Goal: Task Accomplishment & Management: Manage account settings

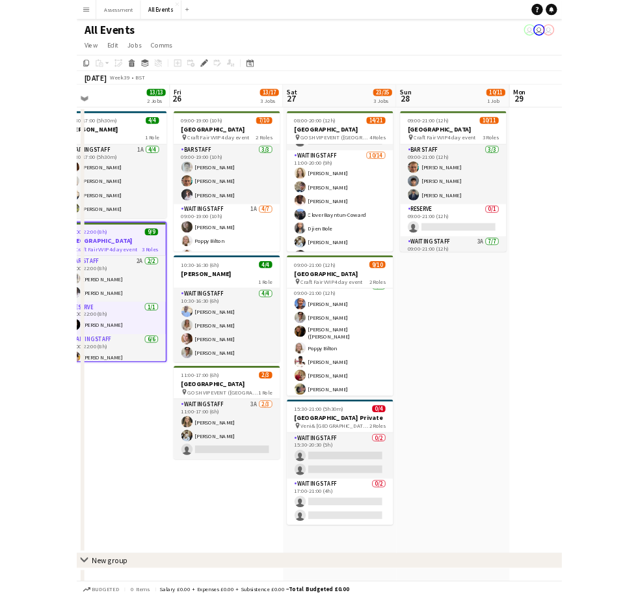
scroll to position [0, 326]
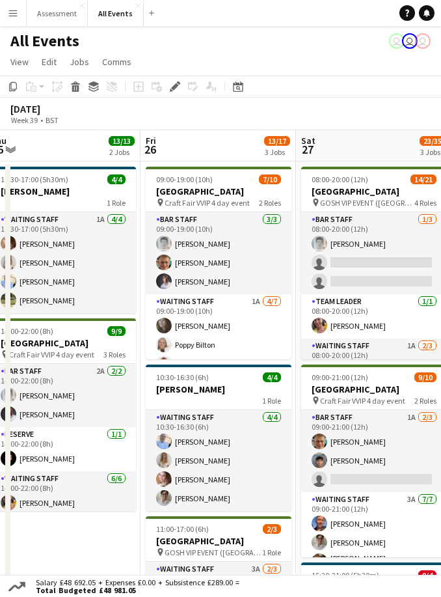
click at [15, 16] on app-icon "Menu" at bounding box center [13, 13] width 10 height 10
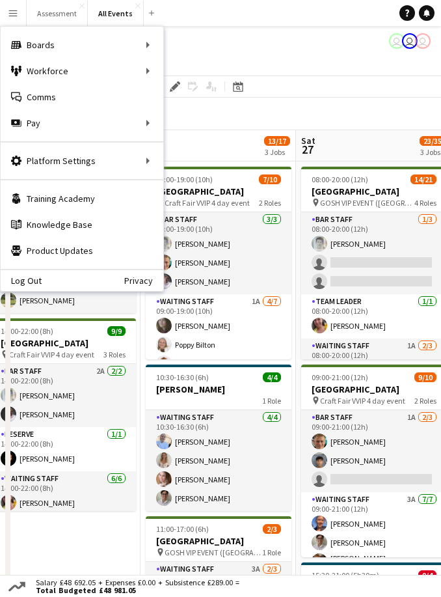
click at [346, 89] on app-toolbar "Copy Paste Paste Command V Paste with crew Command Shift V Paste linked Job [GE…" at bounding box center [220, 86] width 441 height 22
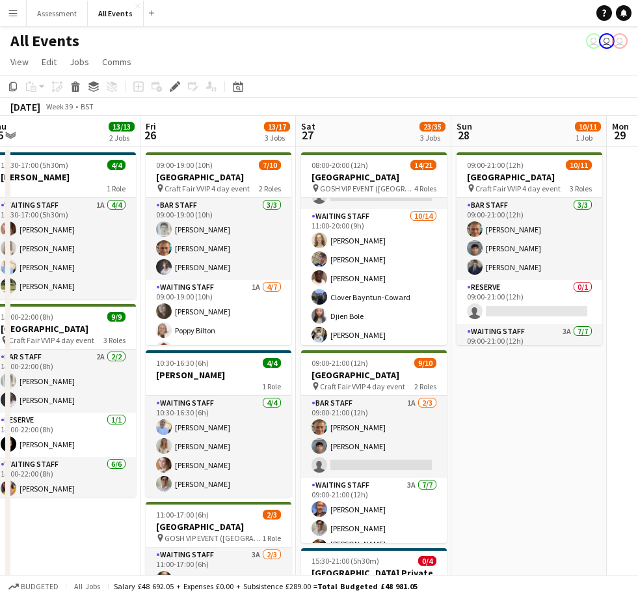
scroll to position [220, 0]
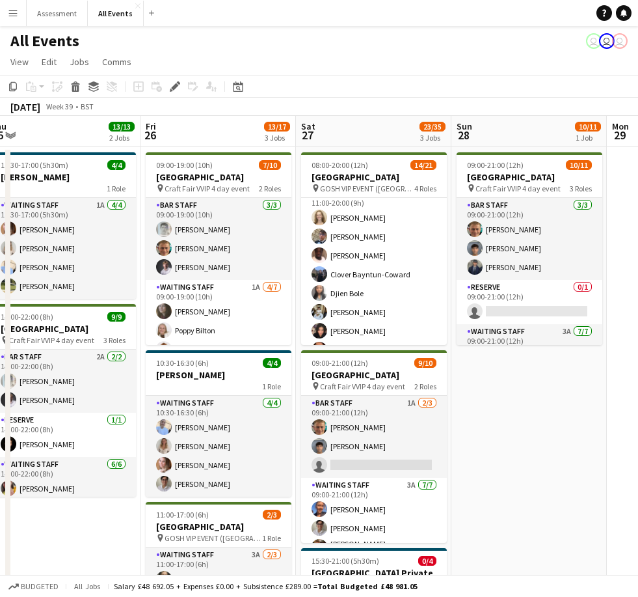
click at [403, 305] on app-card-role "Waiting Staff [DATE] 11:00-20:00 (9h) [PERSON_NAME] [PERSON_NAME] [PERSON_NAME]…" at bounding box center [374, 331] width 146 height 290
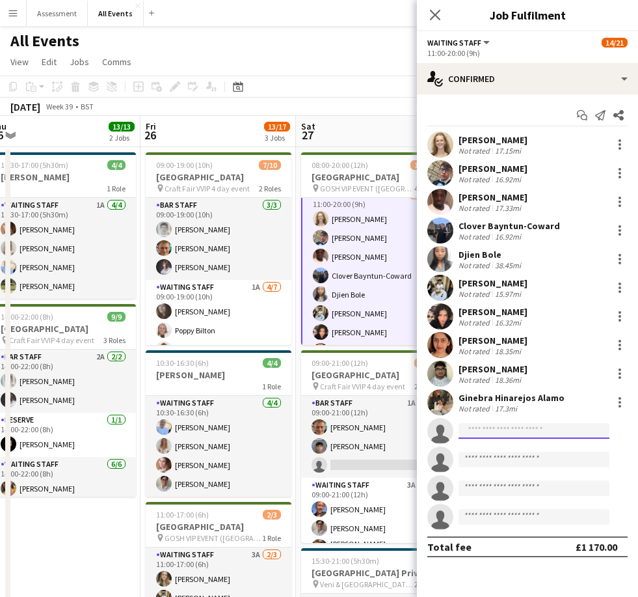
click at [499, 428] on input at bounding box center [534, 431] width 151 height 16
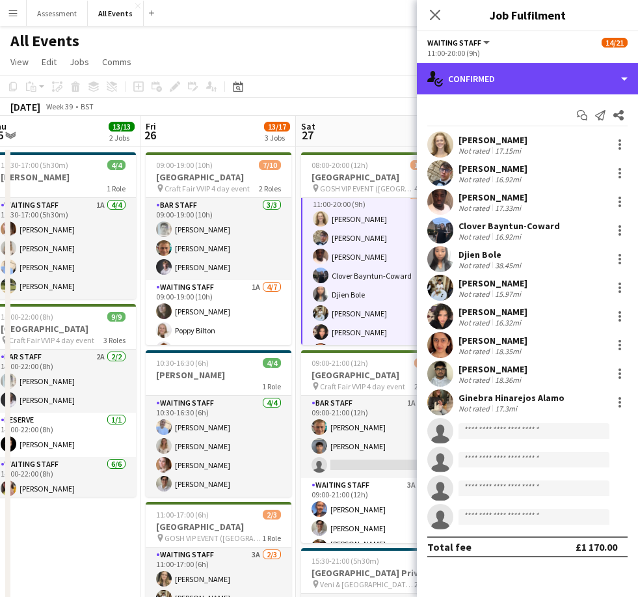
click at [588, 74] on div "single-neutral-actions-check-2 Confirmed" at bounding box center [527, 78] width 221 height 31
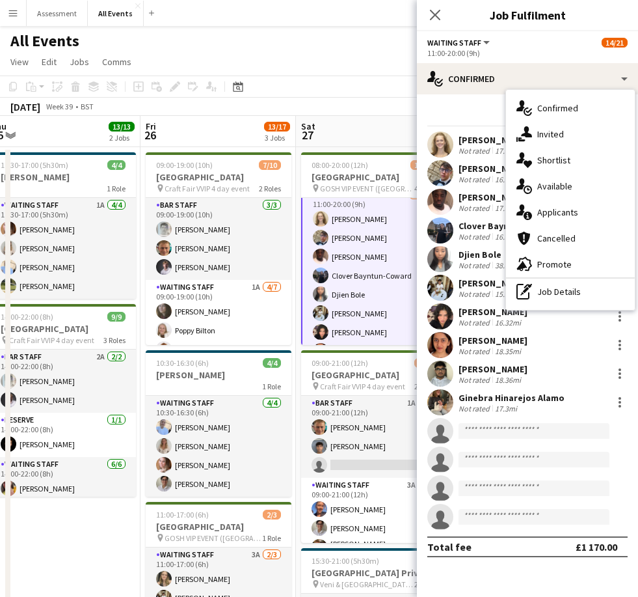
click at [580, 191] on div "single-neutral-actions-upload Available" at bounding box center [570, 186] width 129 height 26
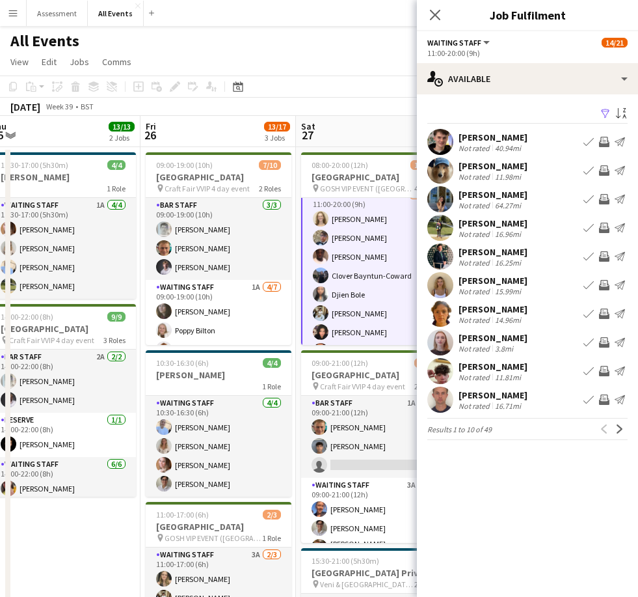
click at [490, 141] on div "[PERSON_NAME]" at bounding box center [493, 137] width 69 height 12
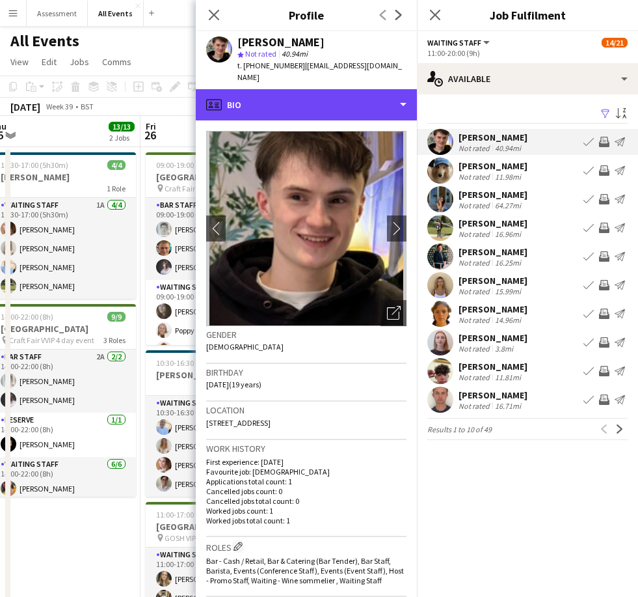
click at [400, 90] on div "profile Bio" at bounding box center [306, 104] width 221 height 31
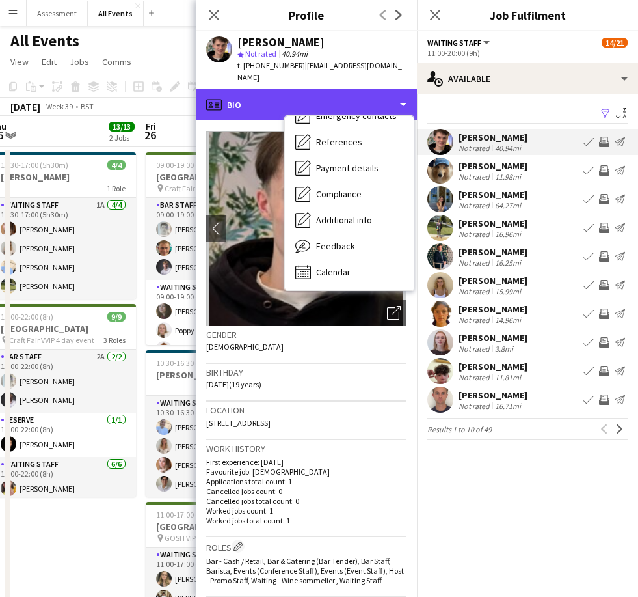
scroll to position [122, 0]
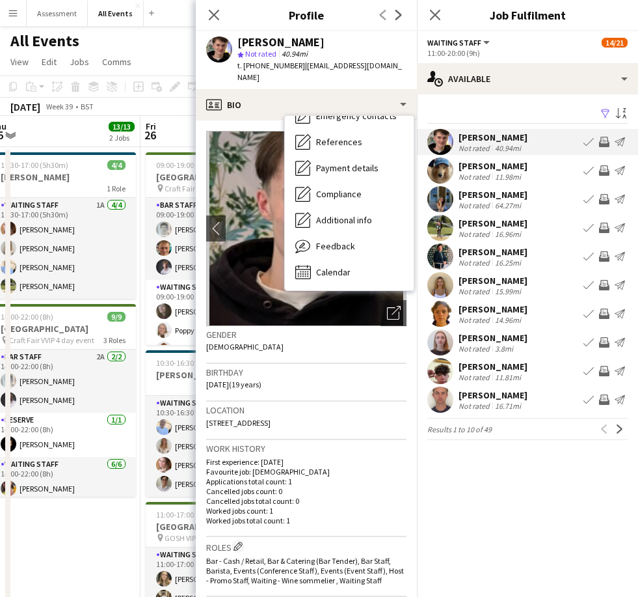
click at [353, 259] on div "Calendar Calendar" at bounding box center [349, 272] width 129 height 26
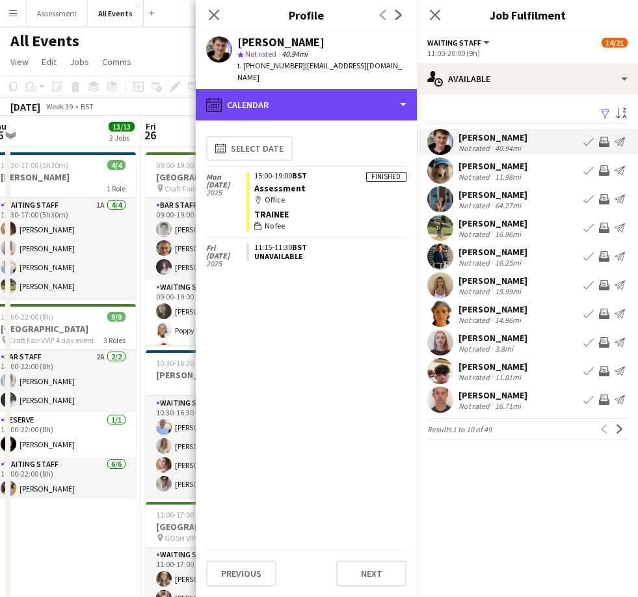
click at [405, 94] on div "calendar-full Calendar" at bounding box center [306, 104] width 221 height 31
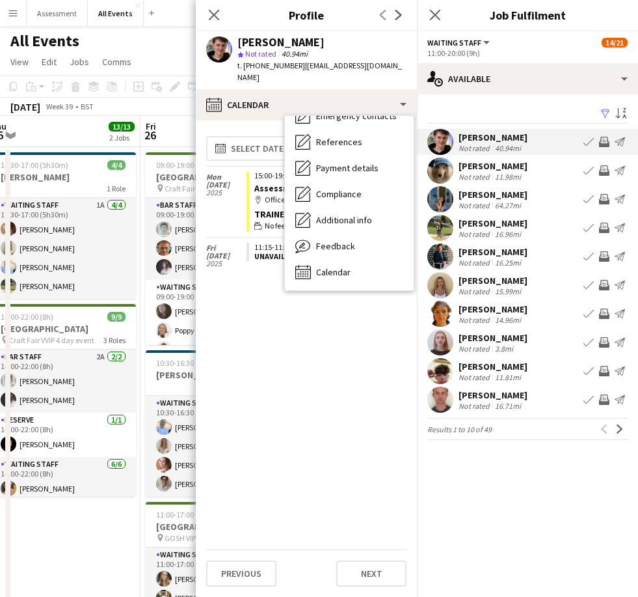
click at [331, 385] on div "calendar-full Select date [DATE] Finished 15:00-19:00 BST Assessment map-marker…" at bounding box center [306, 340] width 200 height 418
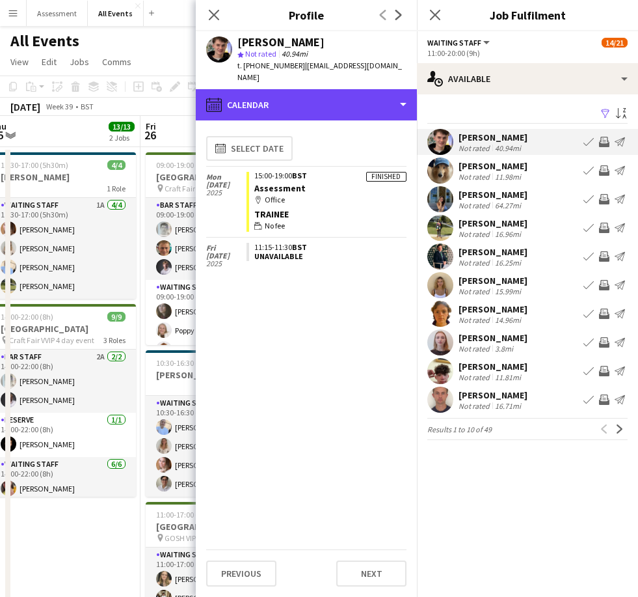
click at [400, 96] on div "calendar-full Calendar" at bounding box center [306, 104] width 221 height 31
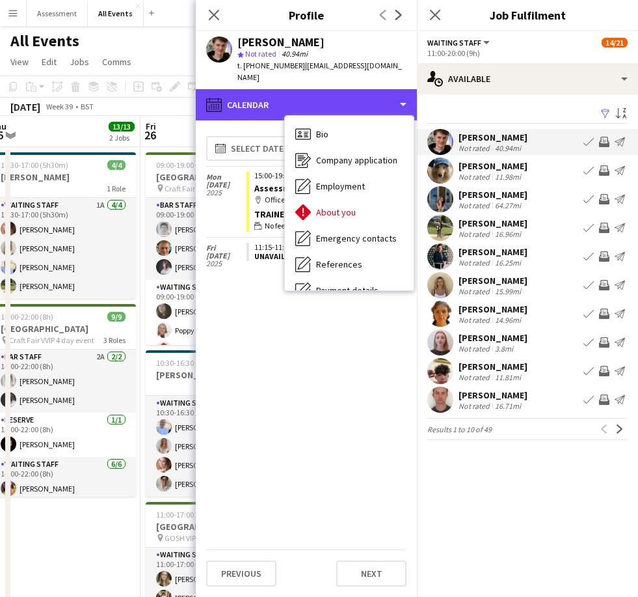
scroll to position [0, 0]
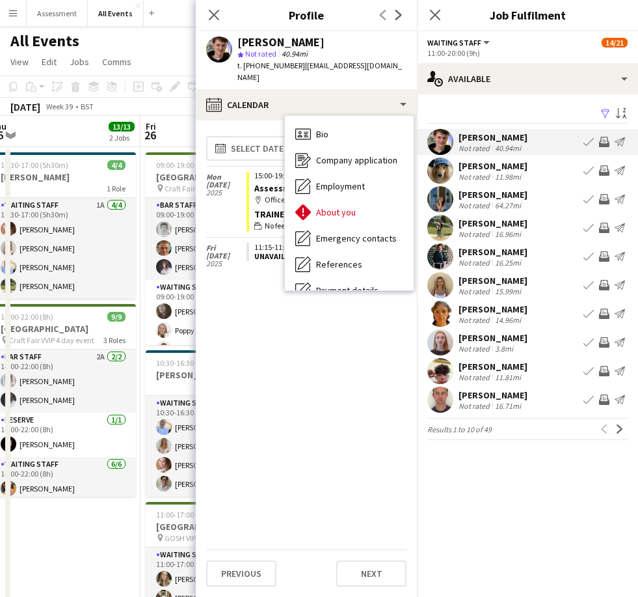
click at [389, 154] on span "Company application" at bounding box center [356, 160] width 81 height 12
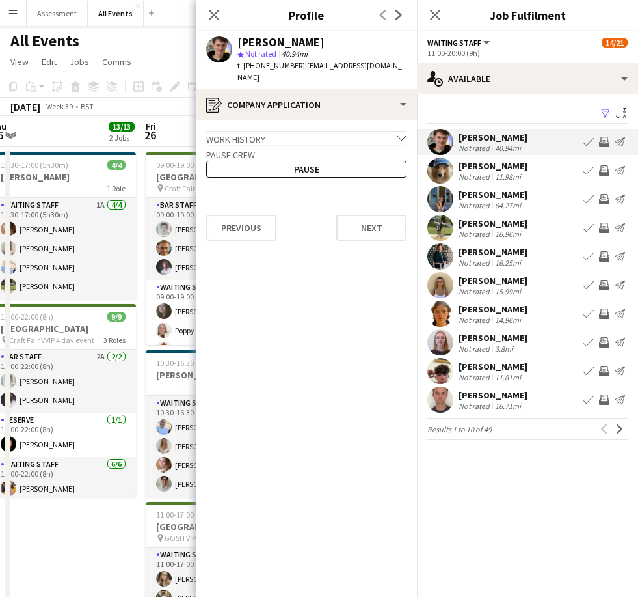
click at [359, 161] on button "Pause" at bounding box center [306, 169] width 200 height 17
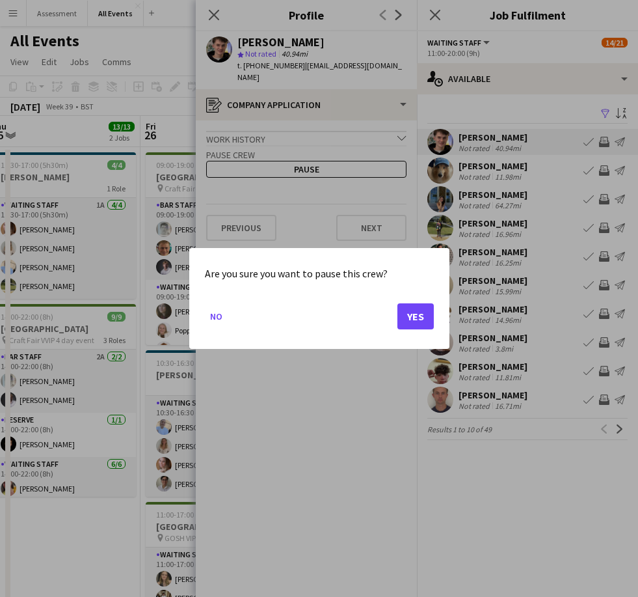
click at [427, 317] on button "Yes" at bounding box center [416, 316] width 36 height 26
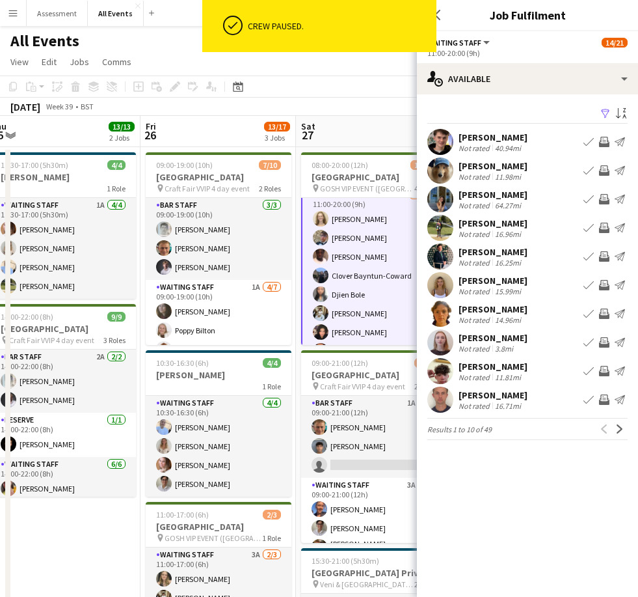
click at [528, 143] on div "[PERSON_NAME] Not rated 40.94mi Book crew Invite crew Send notification" at bounding box center [527, 142] width 221 height 26
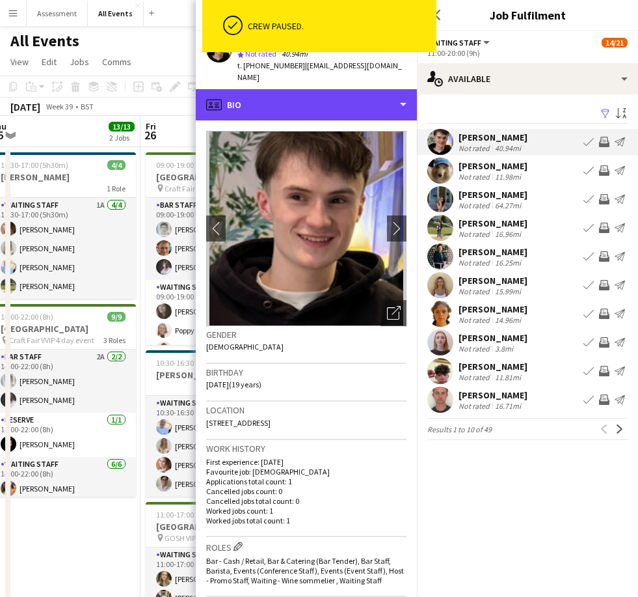
click at [403, 94] on div "profile Bio" at bounding box center [306, 104] width 221 height 31
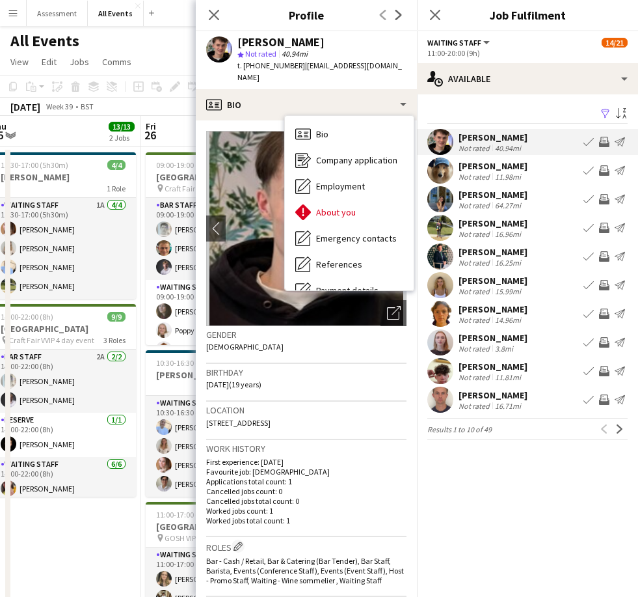
click at [376, 204] on div "About you About you" at bounding box center [349, 212] width 129 height 26
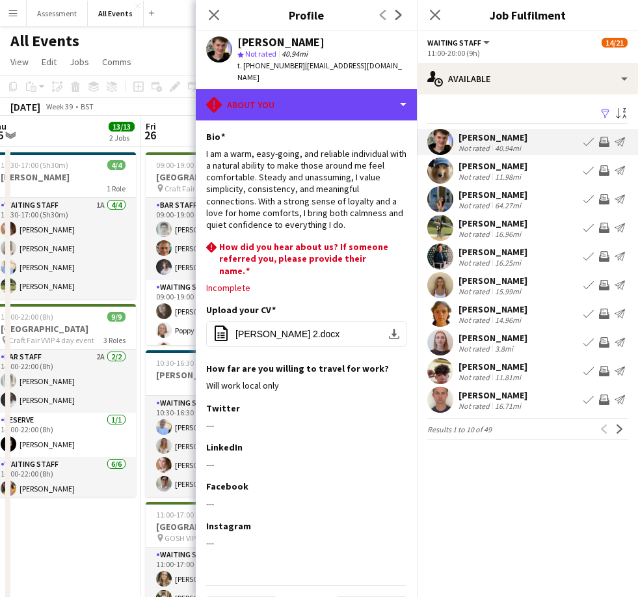
click at [394, 93] on div "rhombus-alert About you" at bounding box center [306, 104] width 221 height 31
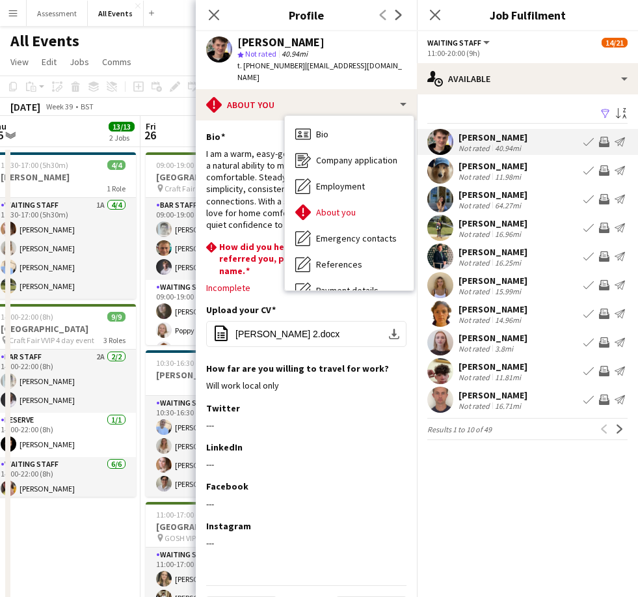
click at [378, 126] on div "Bio Bio" at bounding box center [349, 134] width 129 height 26
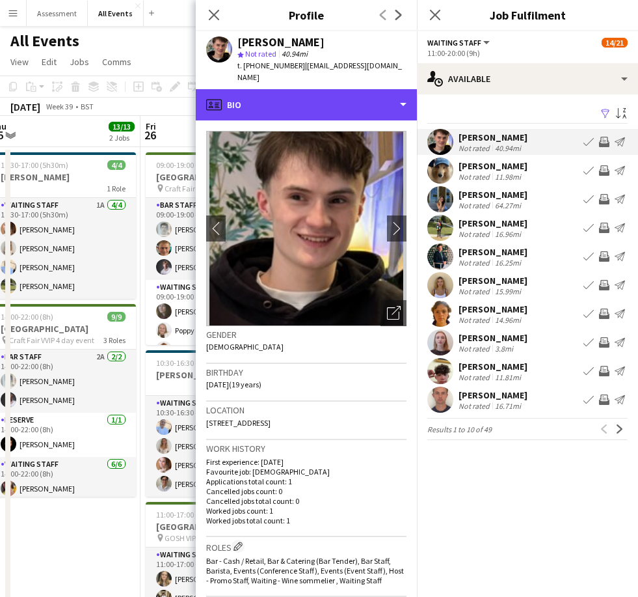
click at [379, 106] on div "profile Bio" at bounding box center [306, 104] width 221 height 31
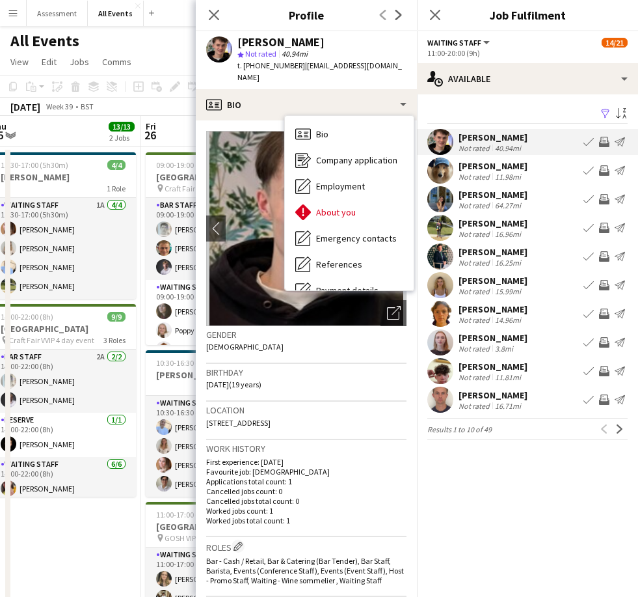
click at [389, 158] on div "Company application Company application" at bounding box center [349, 160] width 129 height 26
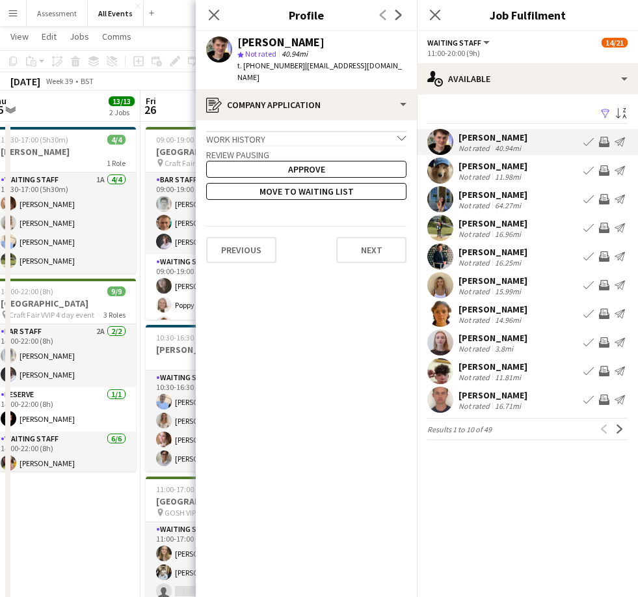
scroll to position [35, 0]
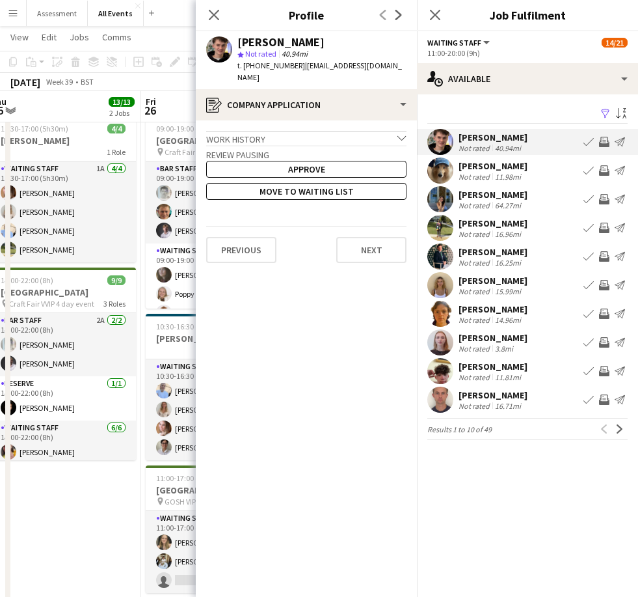
click at [437, 20] on icon "Close pop-in" at bounding box center [435, 15] width 10 height 10
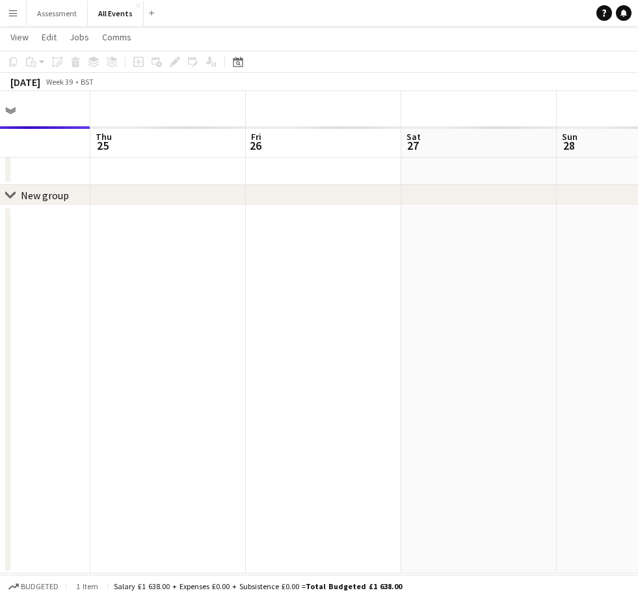
scroll to position [0, 345]
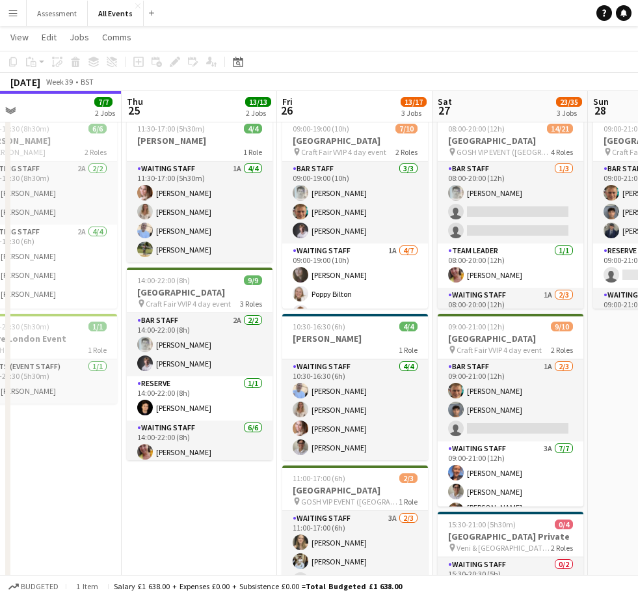
click at [208, 212] on app-card-role "Waiting Staff 1A [DATE] 11:30-17:00 (5h30m) [PERSON_NAME] [PERSON_NAME] [PERSON…" at bounding box center [200, 211] width 146 height 101
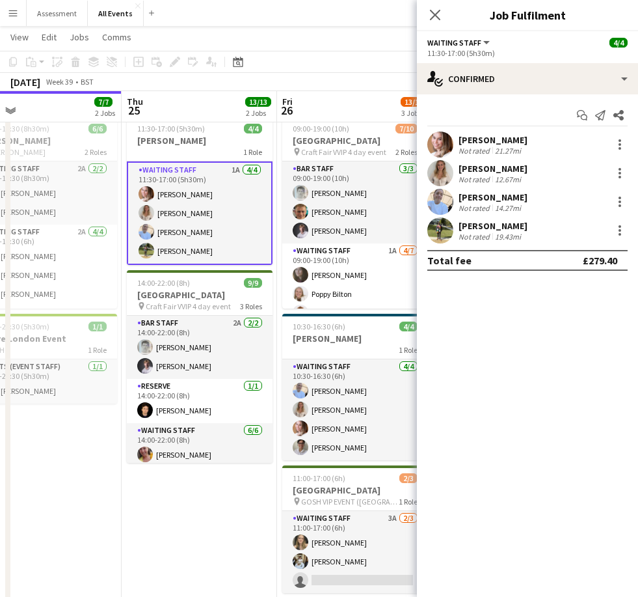
click at [509, 174] on div "12.67mi" at bounding box center [508, 179] width 31 height 10
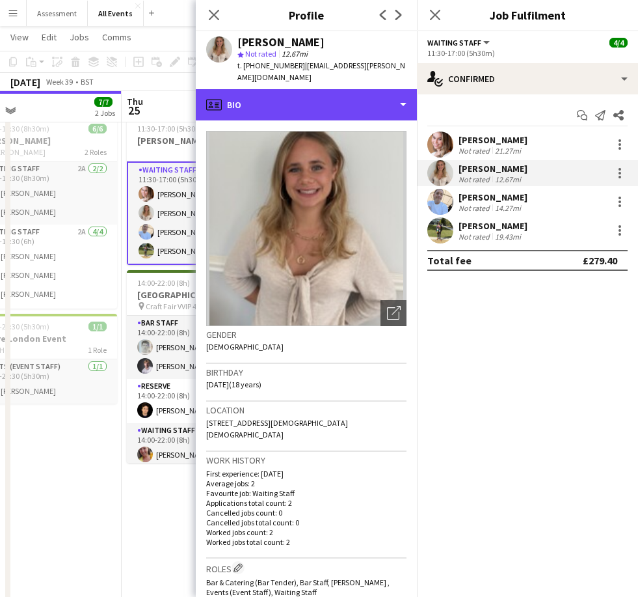
click at [364, 107] on div "profile Bio" at bounding box center [306, 104] width 221 height 31
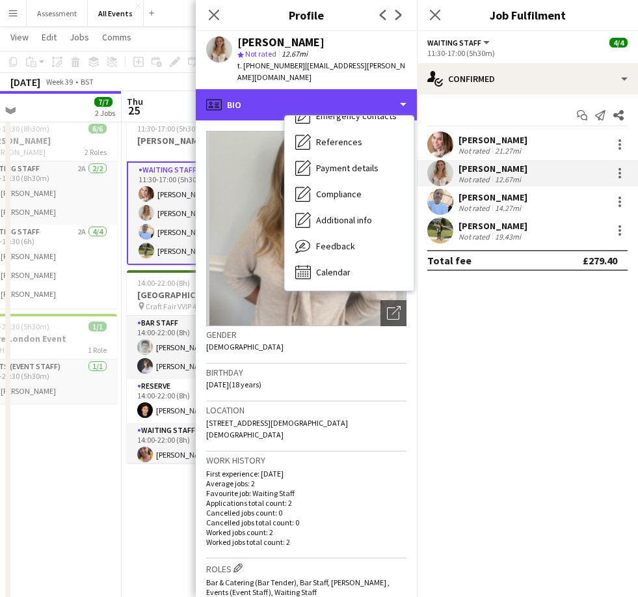
scroll to position [122, 0]
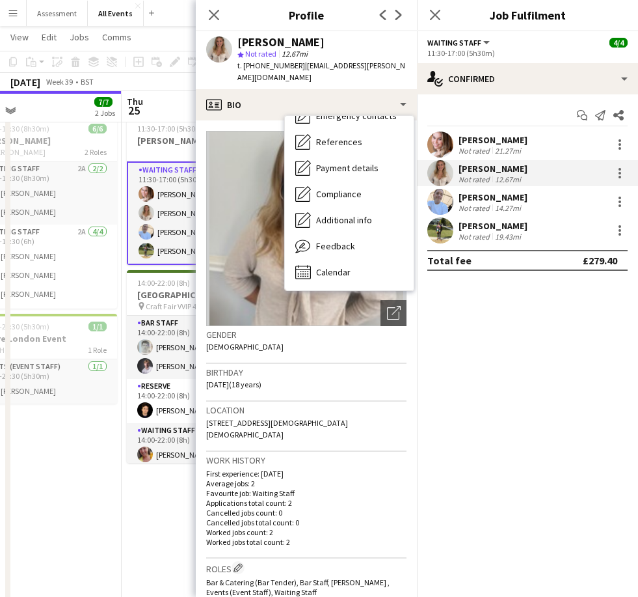
click at [364, 261] on div "Calendar Calendar" at bounding box center [349, 272] width 129 height 26
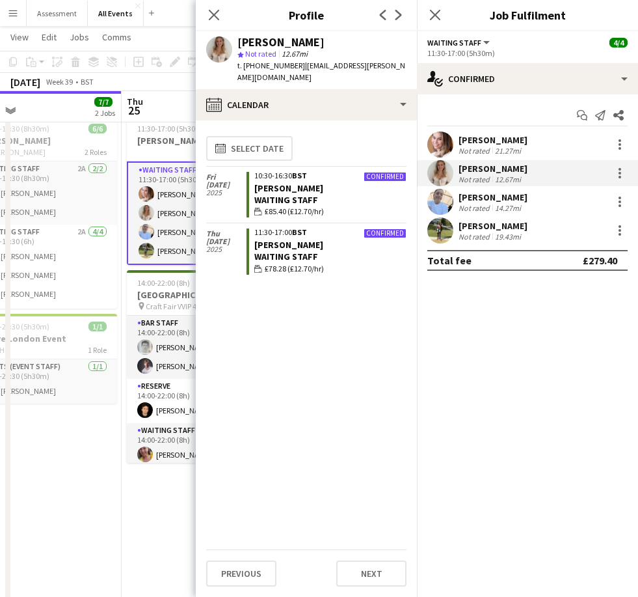
click at [219, 12] on icon "Close pop-in" at bounding box center [214, 15] width 10 height 10
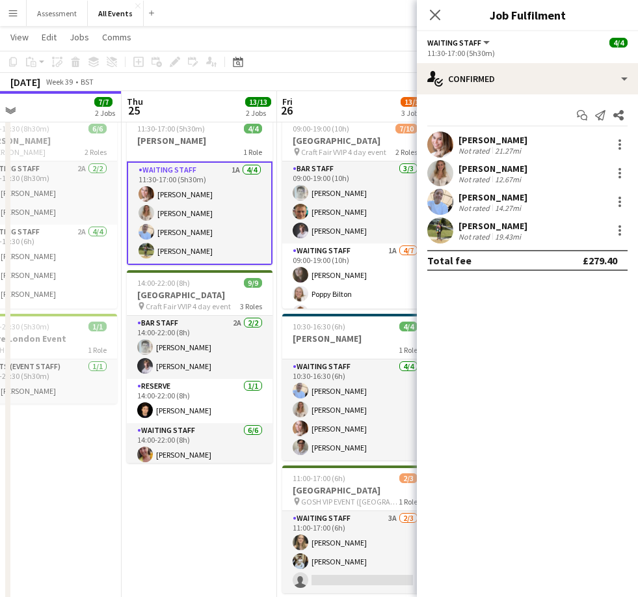
click at [442, 13] on app-icon "Close pop-in" at bounding box center [436, 15] width 16 height 16
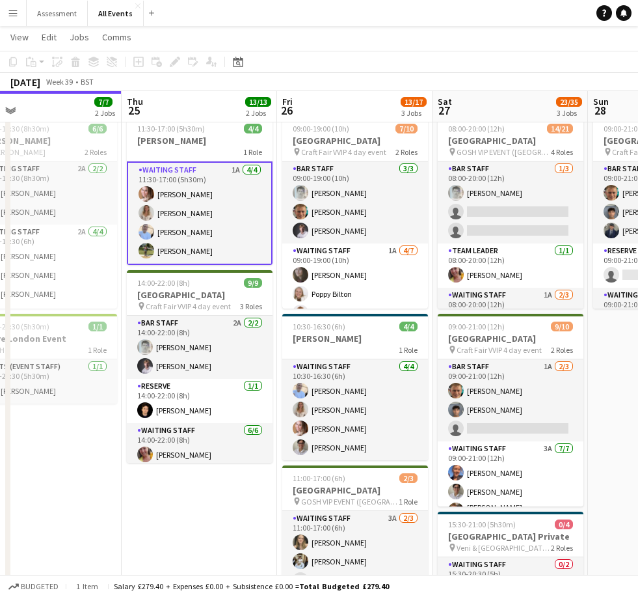
click at [631, 12] on link "Notifications" at bounding box center [624, 13] width 16 height 16
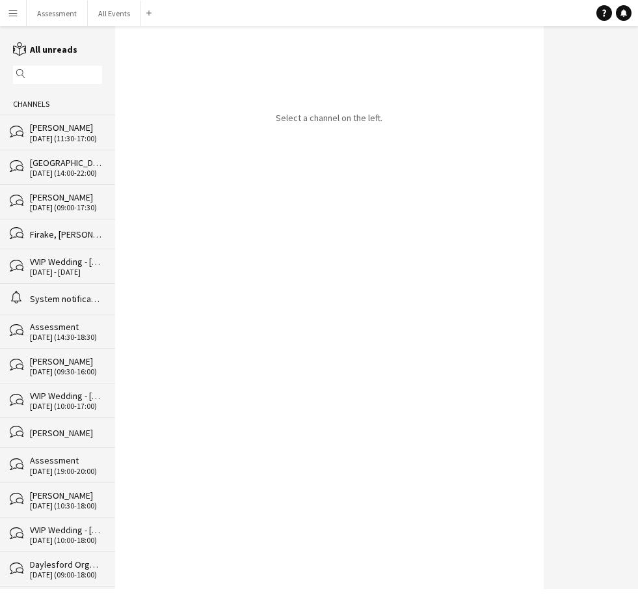
click at [74, 133] on div "[PERSON_NAME]" at bounding box center [66, 128] width 72 height 12
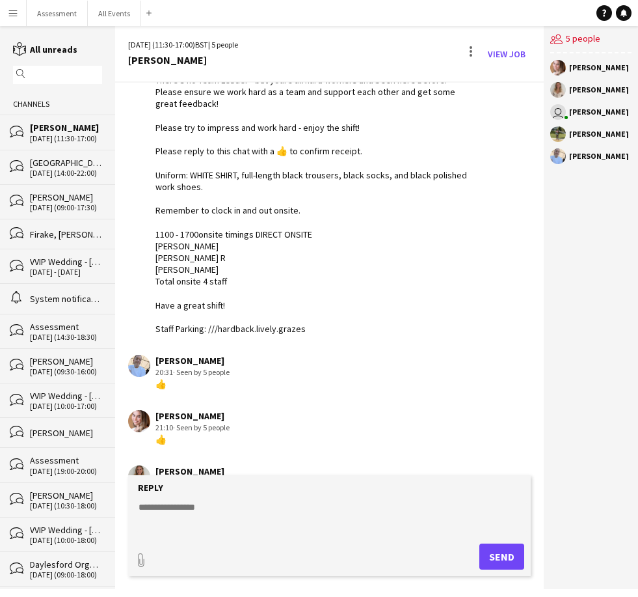
click at [69, 172] on div "[DATE] (14:00-22:00)" at bounding box center [66, 173] width 72 height 9
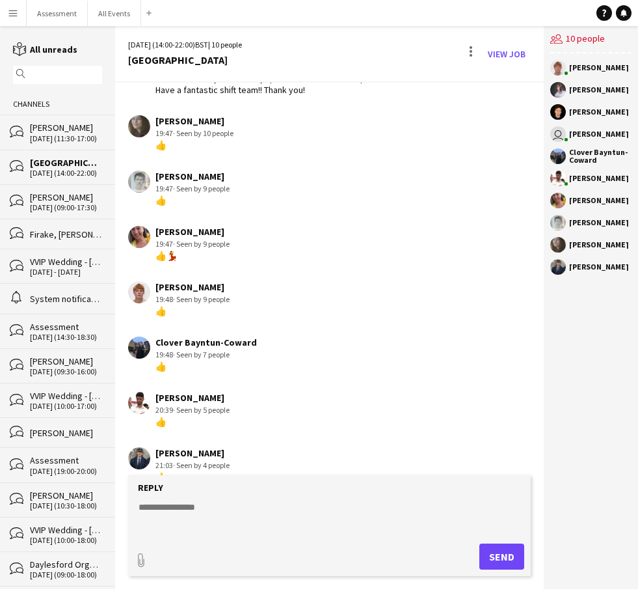
scroll to position [567, 0]
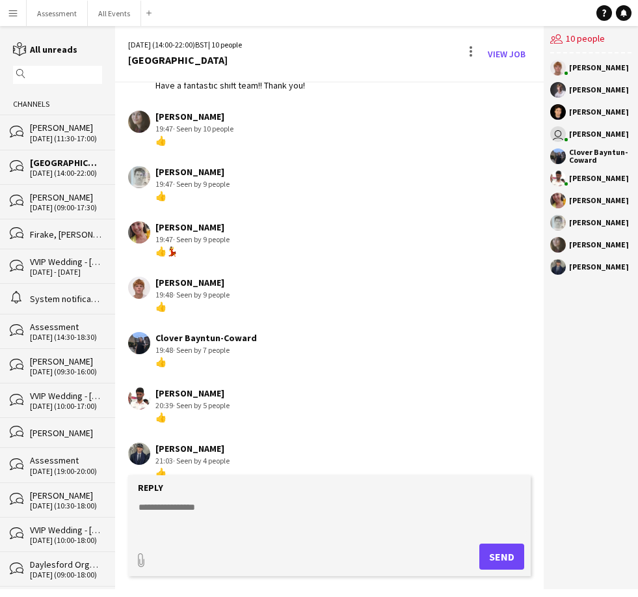
click at [118, 17] on button "All Events Close" at bounding box center [114, 13] width 53 height 25
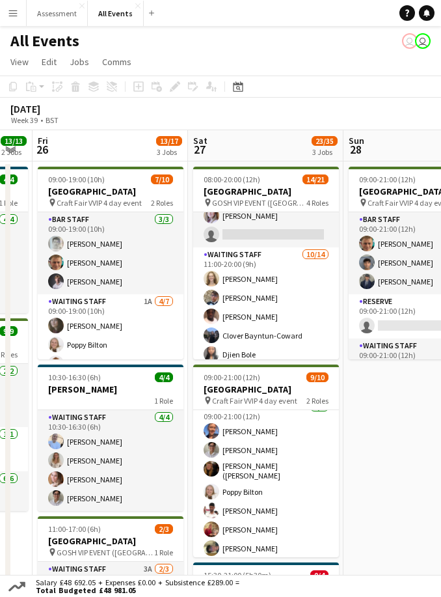
scroll to position [200, 0]
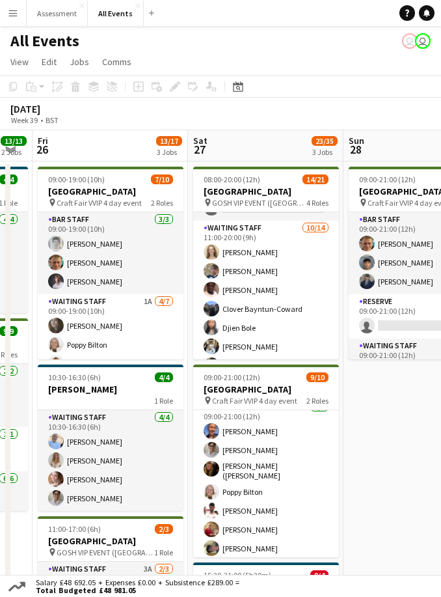
click at [17, 14] on app-icon "Menu" at bounding box center [13, 13] width 10 height 10
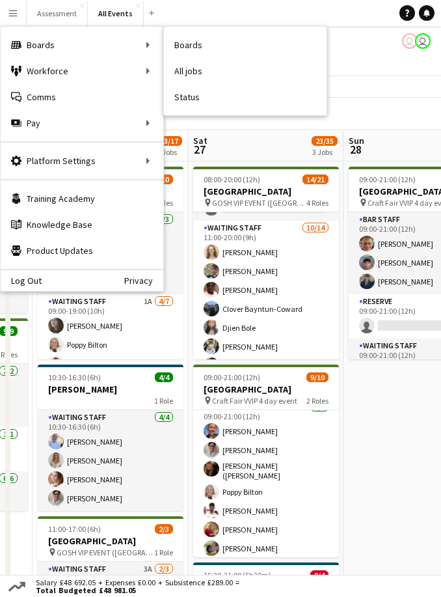
click at [206, 98] on link "Status" at bounding box center [245, 97] width 163 height 26
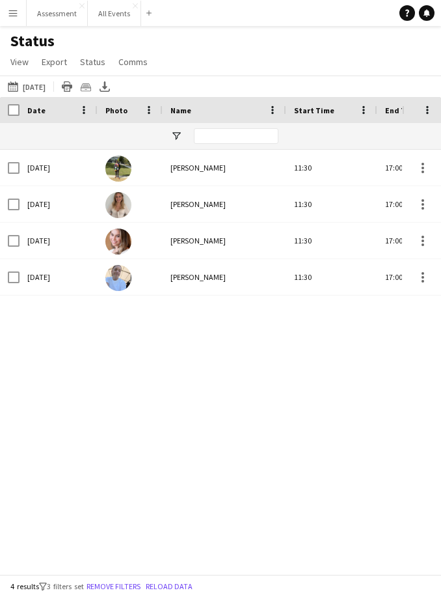
click at [48, 88] on button "[DATE] to [DATE] [DATE]" at bounding box center [26, 87] width 43 height 16
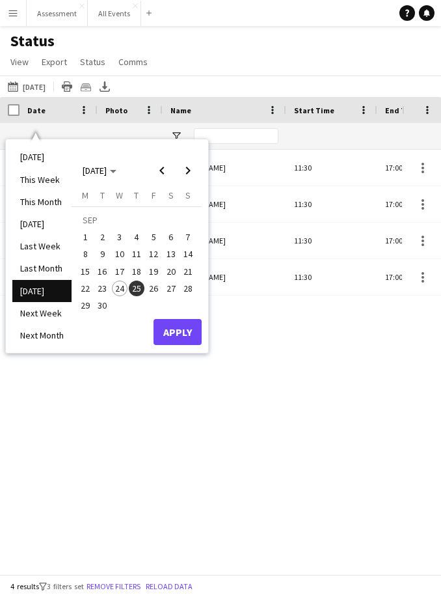
click at [178, 294] on button "27" at bounding box center [170, 288] width 17 height 17
click at [191, 333] on button "Apply" at bounding box center [178, 332] width 48 height 26
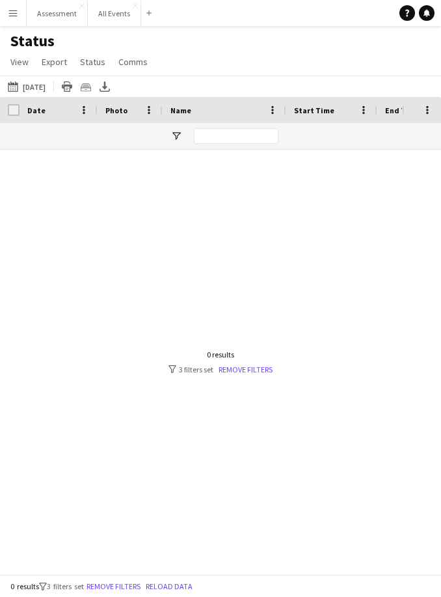
click at [124, 591] on button "Remove filters" at bounding box center [113, 586] width 59 height 14
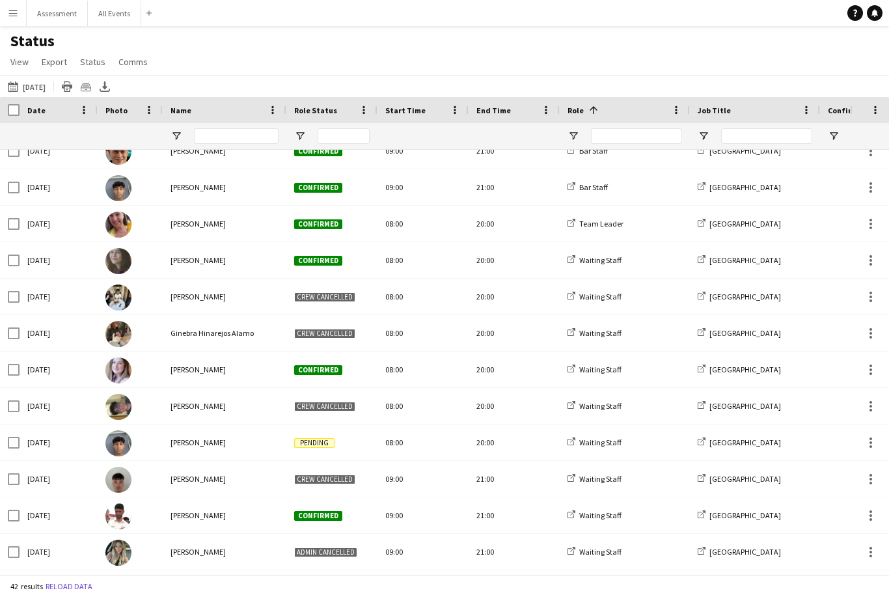
click at [666, 16] on link "Notifications" at bounding box center [875, 13] width 16 height 16
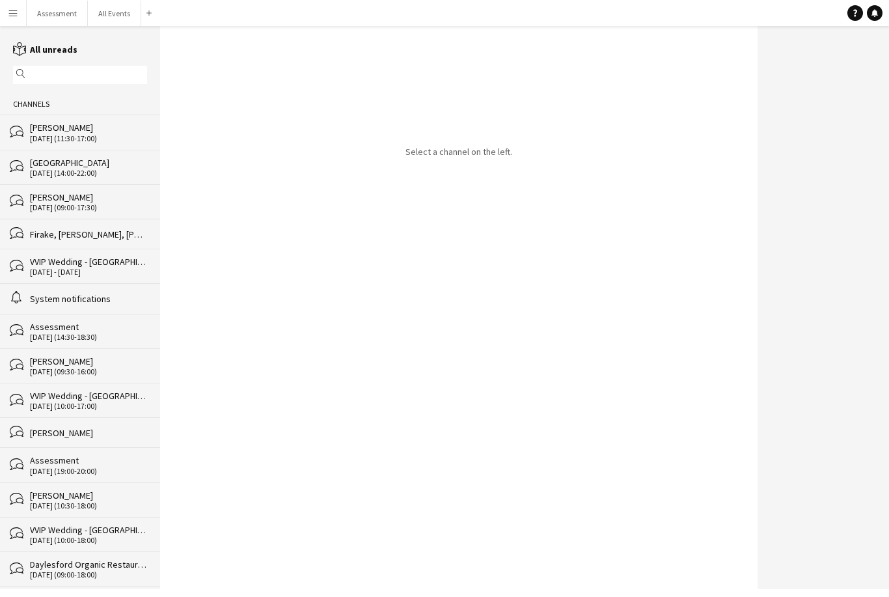
click at [666, 12] on link "Notifications" at bounding box center [875, 13] width 16 height 16
click at [666, 16] on link "Notifications" at bounding box center [875, 13] width 16 height 16
click at [123, 303] on div "System notifications" at bounding box center [88, 299] width 117 height 12
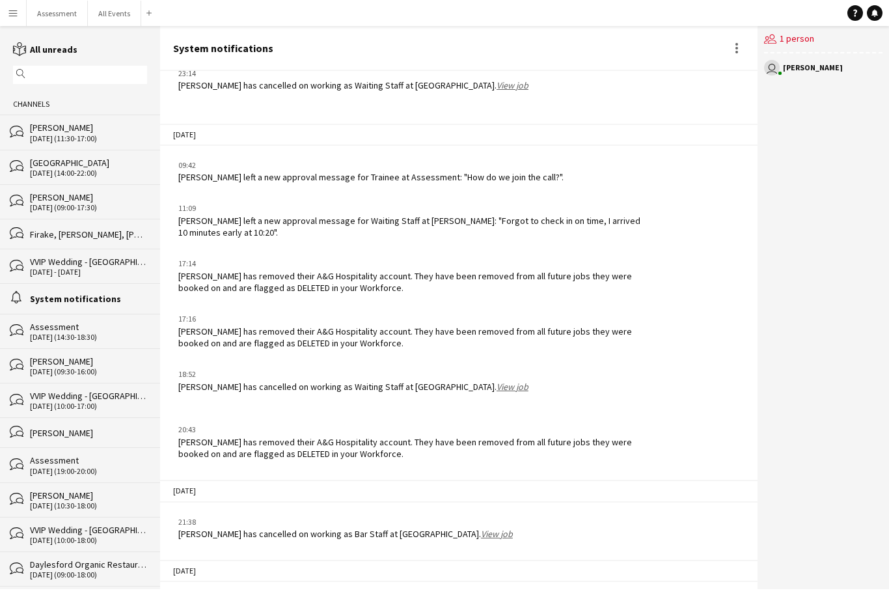
click at [17, 16] on app-icon "Menu" at bounding box center [13, 13] width 10 height 10
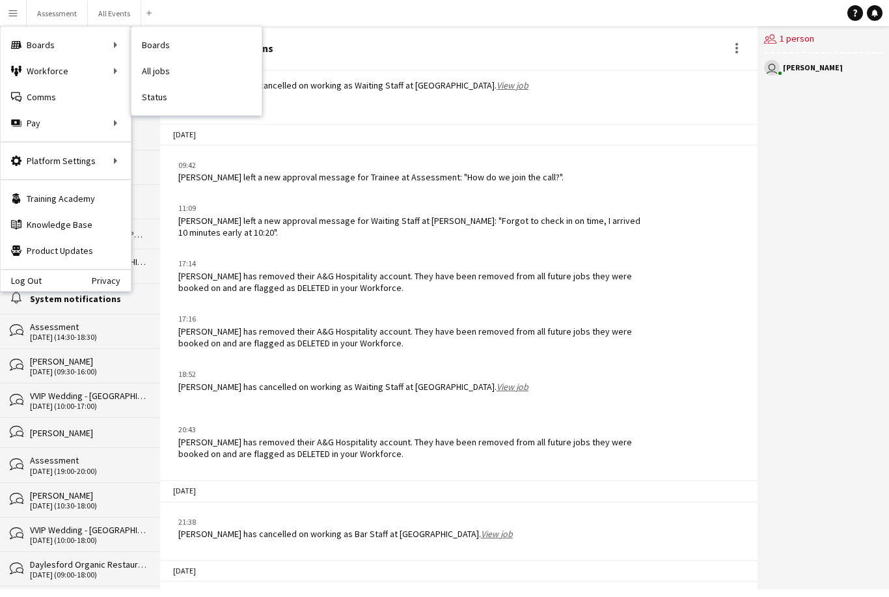
click at [180, 99] on link "Status" at bounding box center [196, 97] width 130 height 26
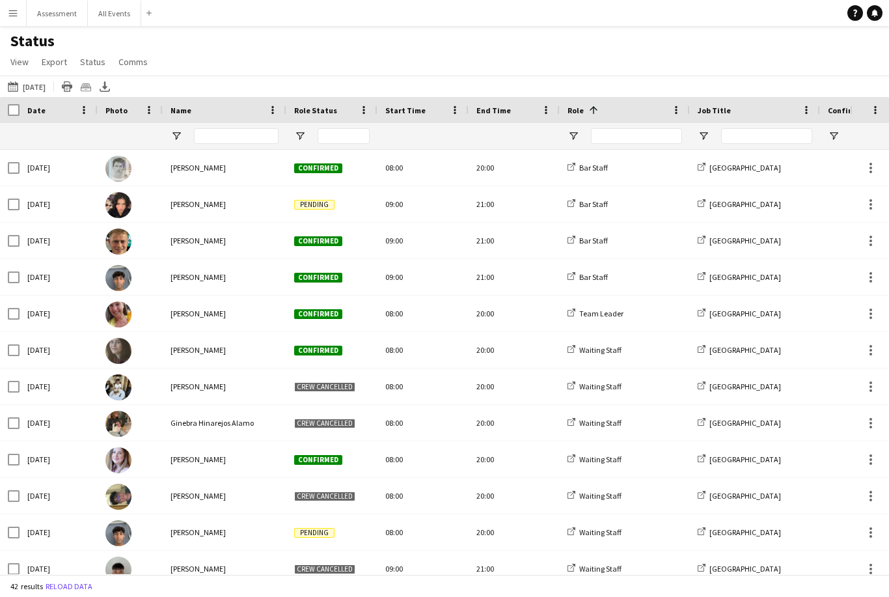
click at [324, 111] on span "Role Status" at bounding box center [315, 110] width 43 height 10
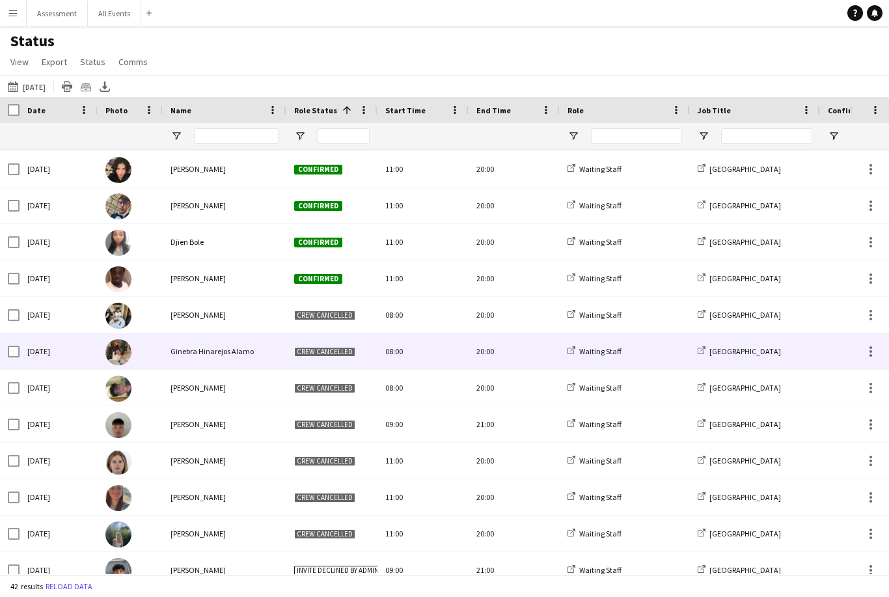
click at [241, 348] on span "Ginebra Hinarejos Alamo" at bounding box center [212, 351] width 83 height 10
click at [234, 359] on div "Ginebra Hinarejos Alamo" at bounding box center [225, 351] width 124 height 36
click at [219, 356] on span "Ginebra Hinarejos Alamo" at bounding box center [212, 351] width 83 height 10
click at [220, 355] on span "Ginebra Hinarejos Alamo" at bounding box center [212, 351] width 83 height 10
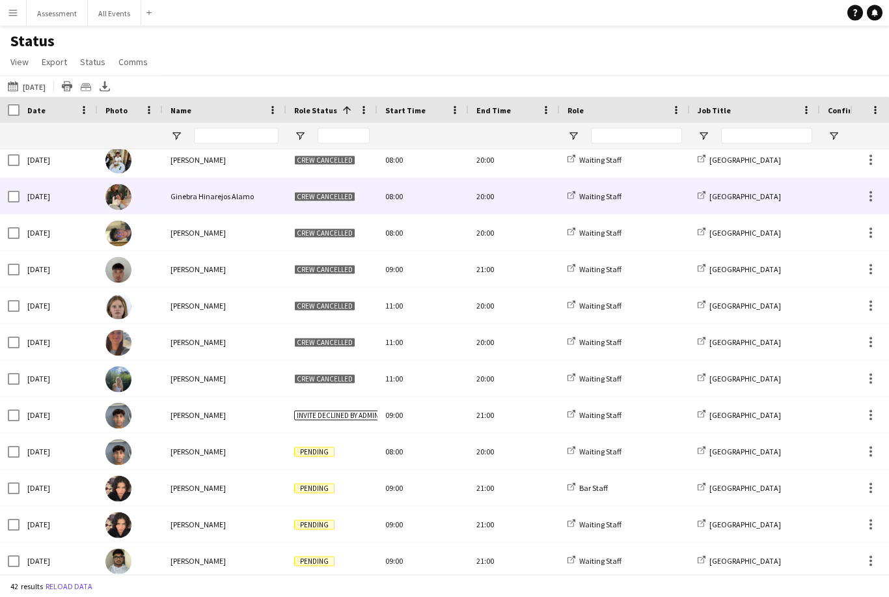
scroll to position [42, 0]
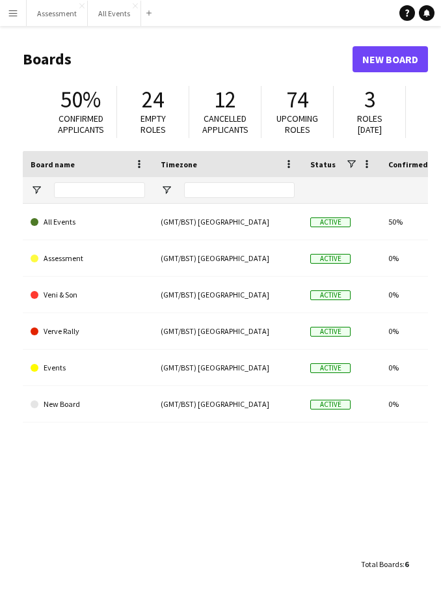
click at [16, 16] on app-icon "Menu" at bounding box center [13, 13] width 10 height 10
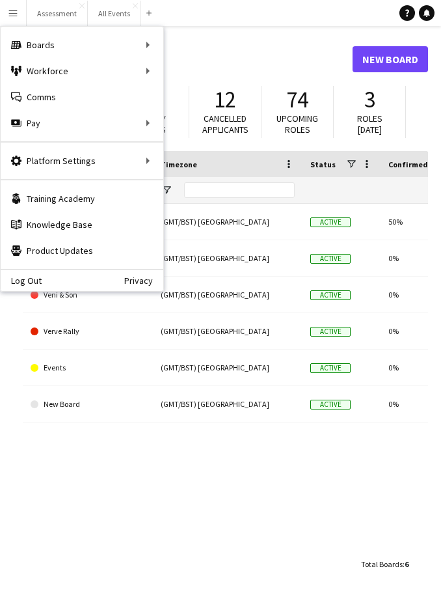
click at [81, 70] on div "Workforce Workforce" at bounding box center [82, 71] width 163 height 26
click at [223, 71] on link "My Workforce" at bounding box center [245, 71] width 163 height 26
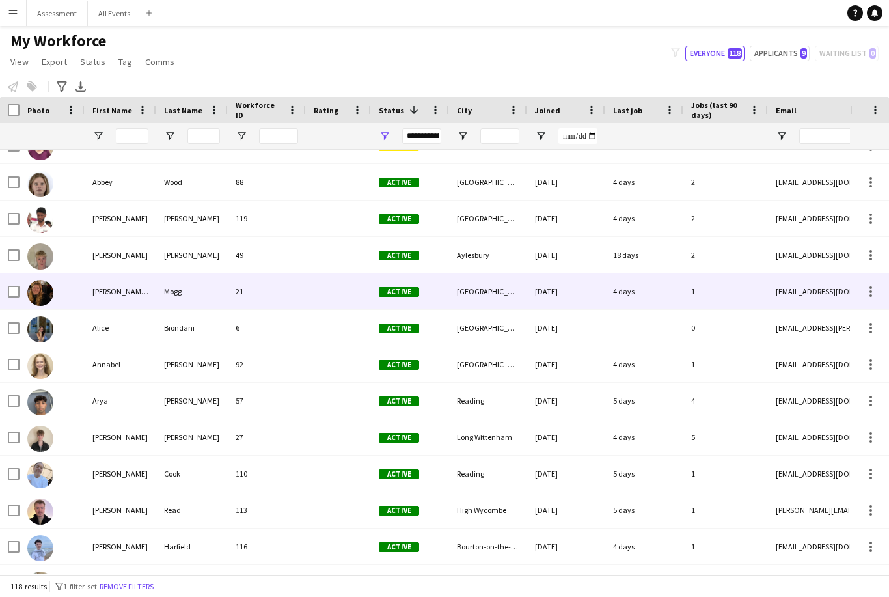
click at [115, 11] on button "All Events Close" at bounding box center [114, 13] width 53 height 25
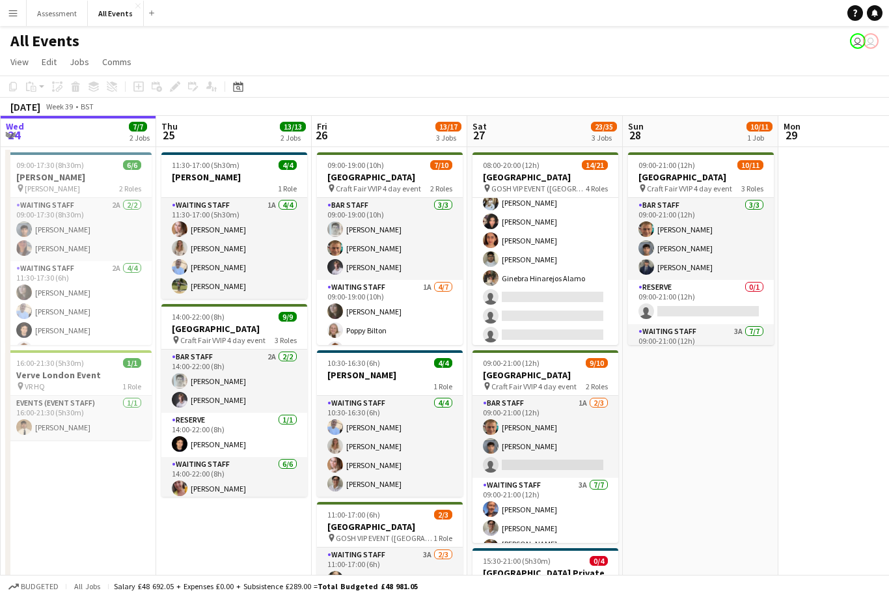
scroll to position [335, 0]
